Goal: Task Accomplishment & Management: Complete application form

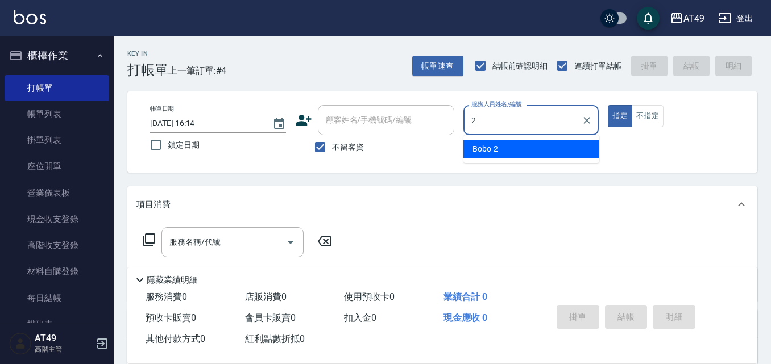
type input "2"
type button "true"
type input "Bobo-2"
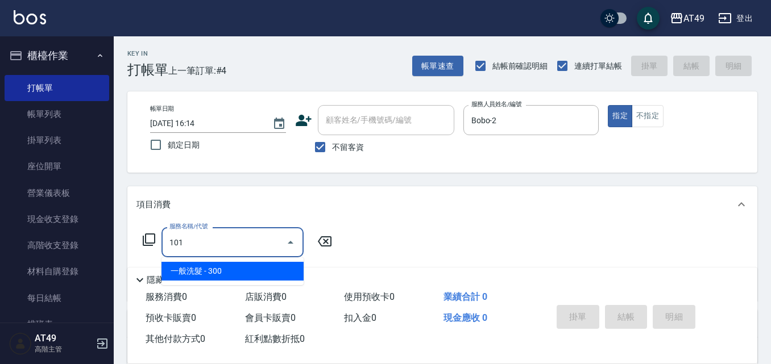
type input "一般洗髮(101)"
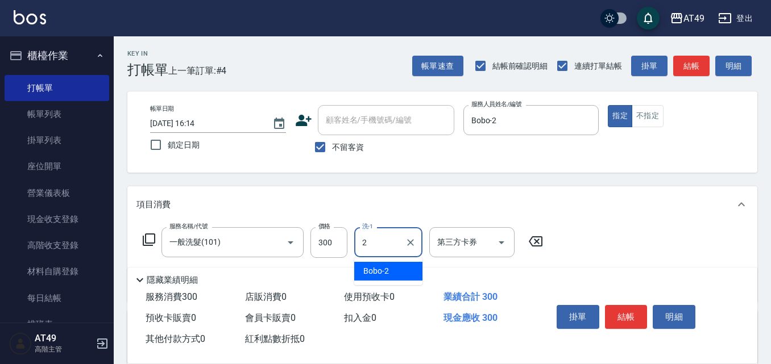
type input "Bobo-2"
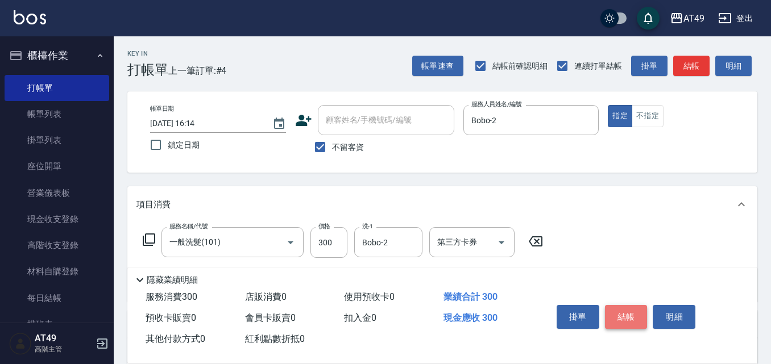
click at [617, 311] on button "結帳" at bounding box center [626, 317] width 43 height 24
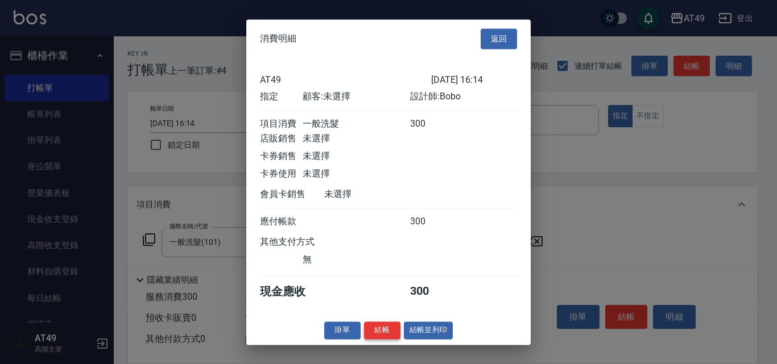
click at [366, 339] on button "結帳" at bounding box center [382, 331] width 36 height 18
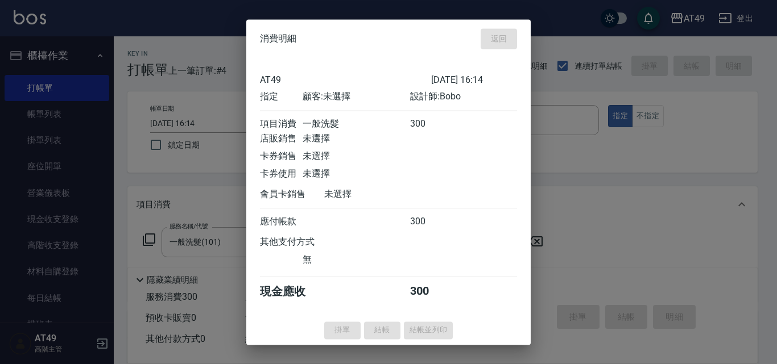
type input "[DATE] 18:10"
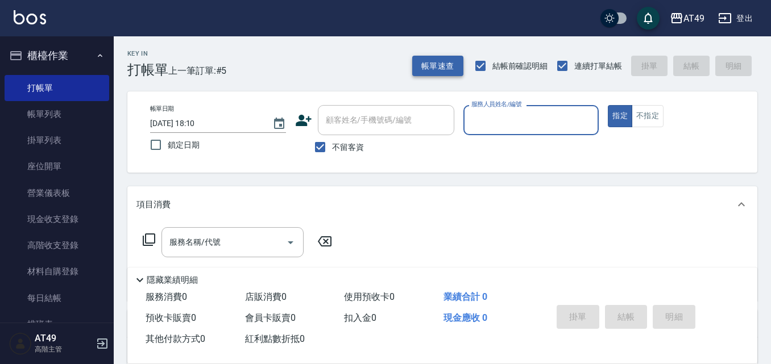
click at [446, 72] on button "帳單速查" at bounding box center [437, 66] width 51 height 21
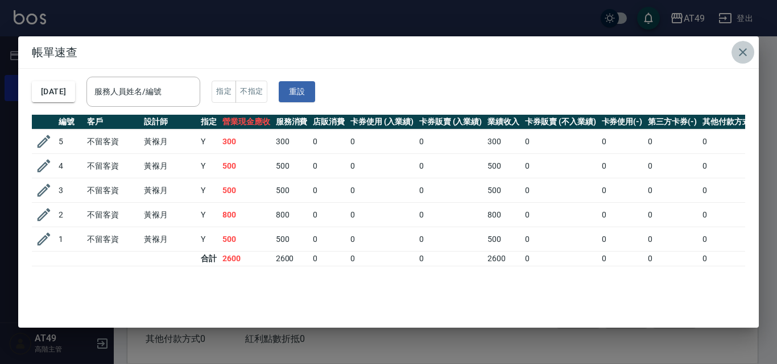
click at [741, 50] on icon "button" at bounding box center [743, 52] width 14 height 14
